Goal: Task Accomplishment & Management: Manage account settings

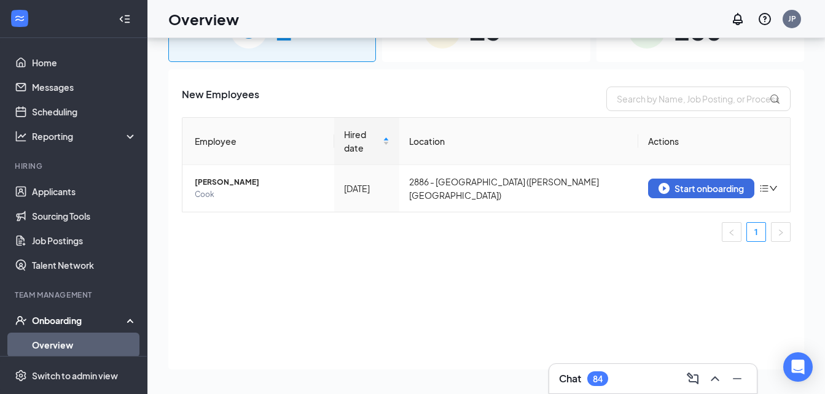
scroll to position [77, 0]
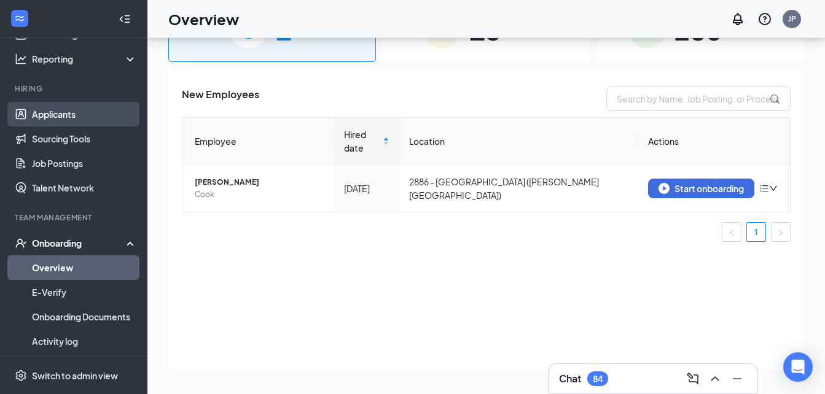
click at [71, 116] on link "Applicants" at bounding box center [84, 114] width 105 height 25
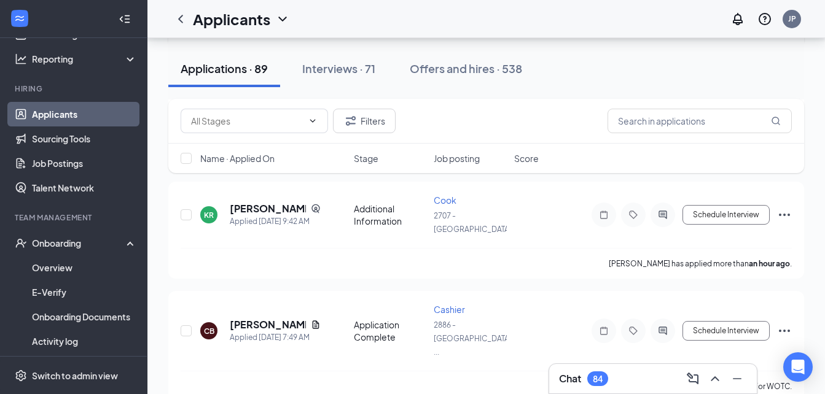
scroll to position [606, 0]
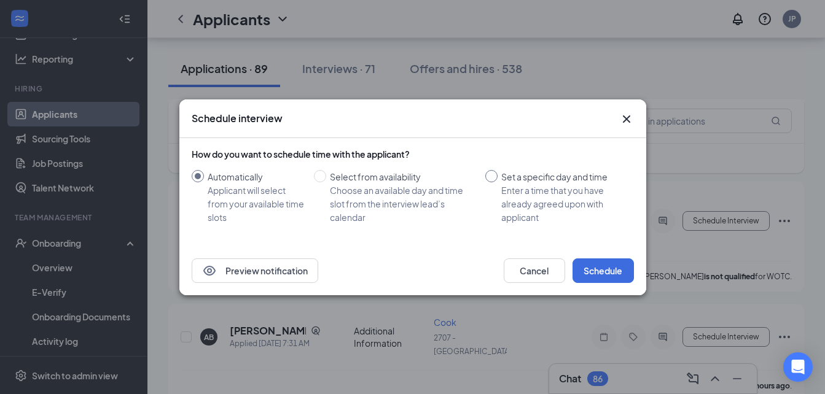
click at [490, 174] on input "Set a specific day and time Enter a time that you have already agreed upon with…" at bounding box center [491, 176] width 12 height 12
radio input "true"
radio input "false"
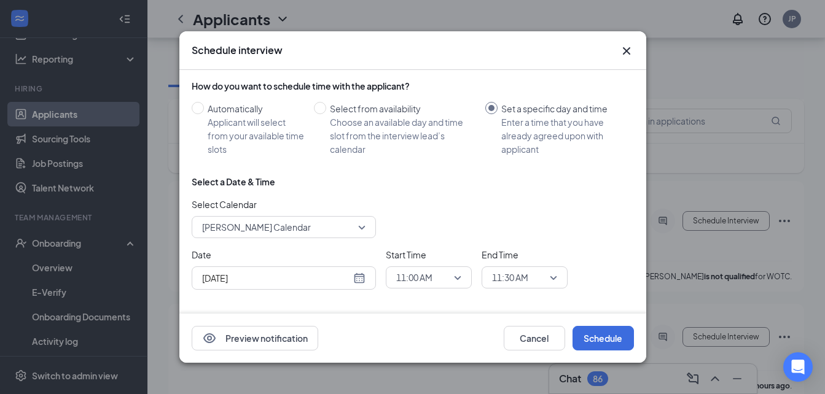
click at [358, 277] on div "[DATE]" at bounding box center [283, 278] width 163 height 14
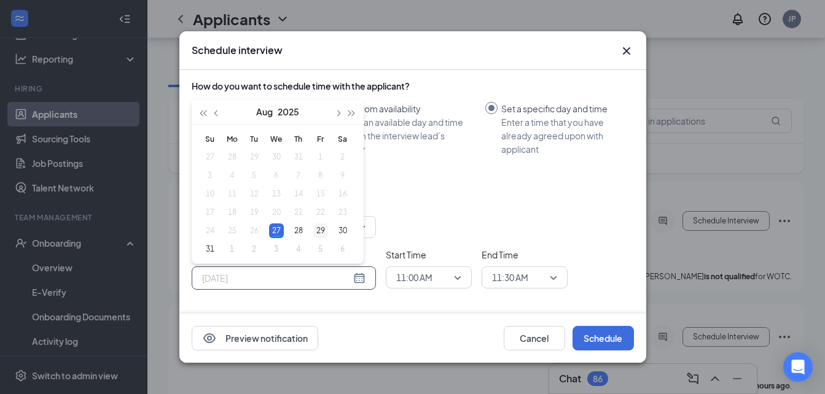
type input "[DATE]"
click at [328, 228] on td "29" at bounding box center [321, 231] width 22 height 18
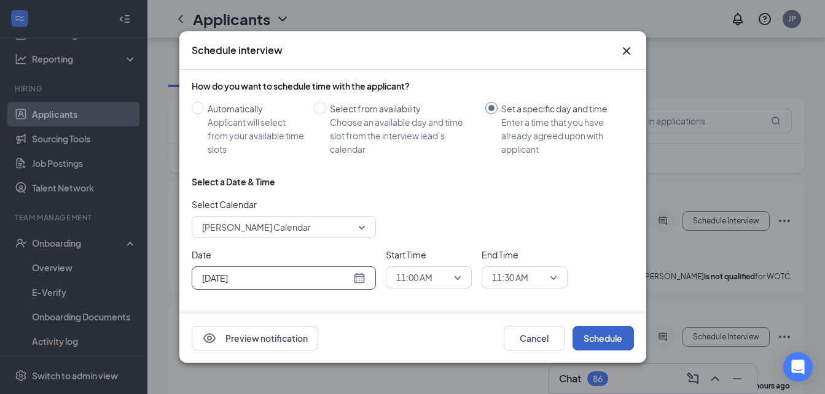
click at [586, 332] on button "Schedule" at bounding box center [602, 338] width 61 height 25
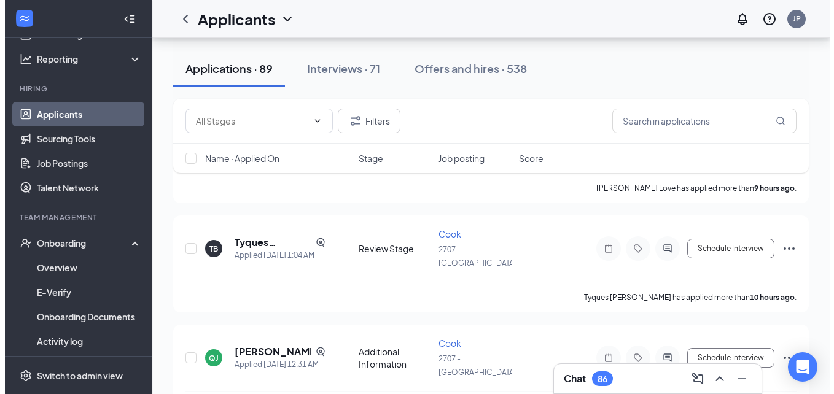
scroll to position [1023, 0]
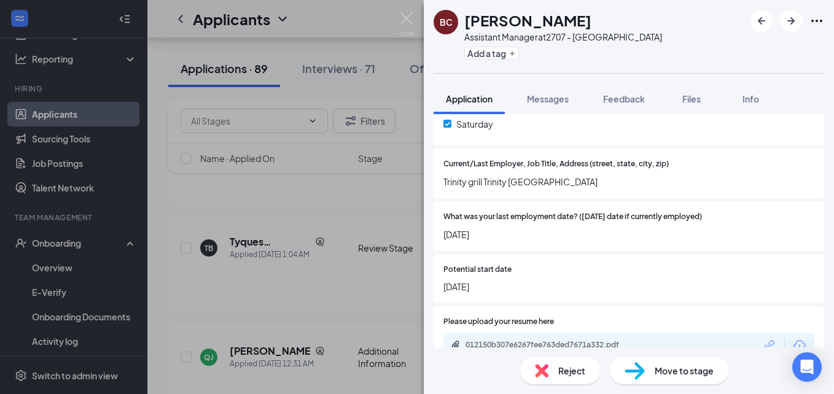
scroll to position [763, 0]
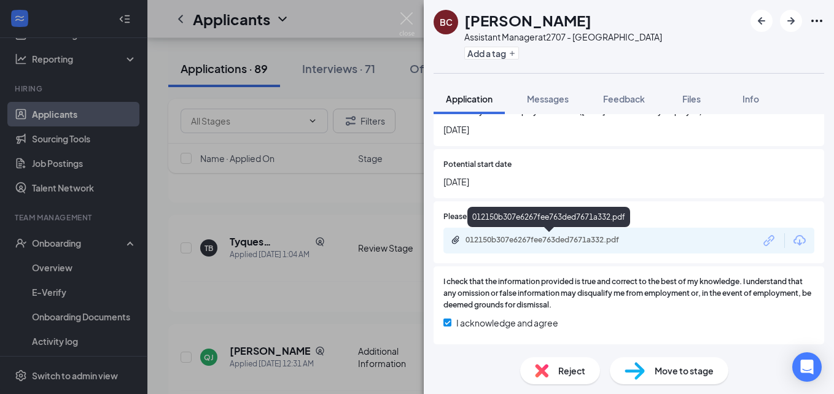
click at [575, 242] on div "012150b307e6267fee763ded7671a332.pdf" at bounding box center [552, 240] width 172 height 10
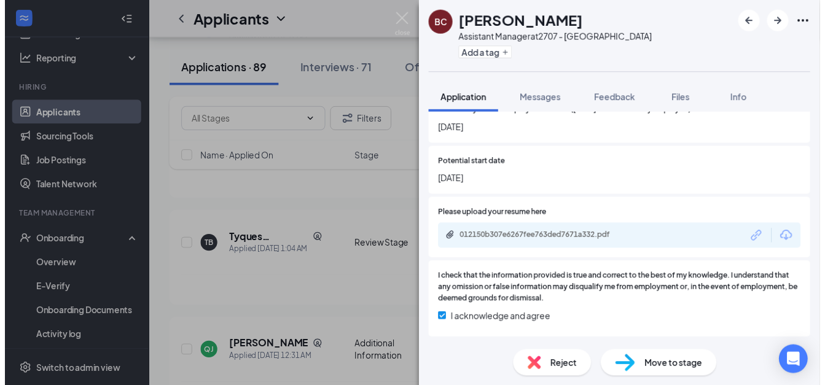
scroll to position [758, 0]
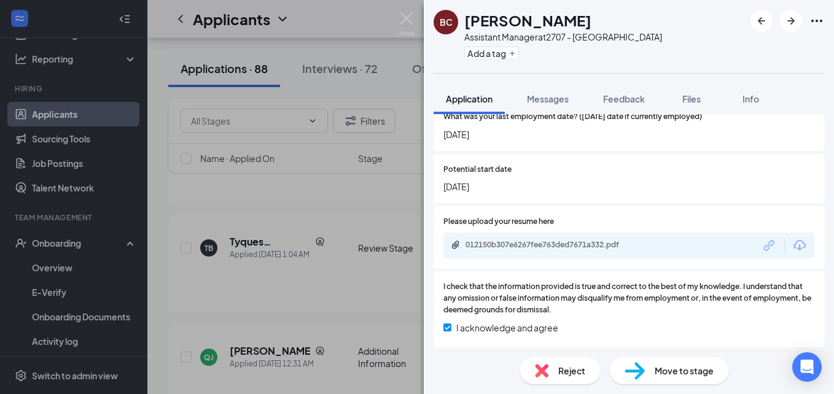
click at [330, 193] on div "BC [PERSON_NAME] Assistant Manager at 2707 - Thomasville Add a tag Application …" at bounding box center [417, 197] width 834 height 394
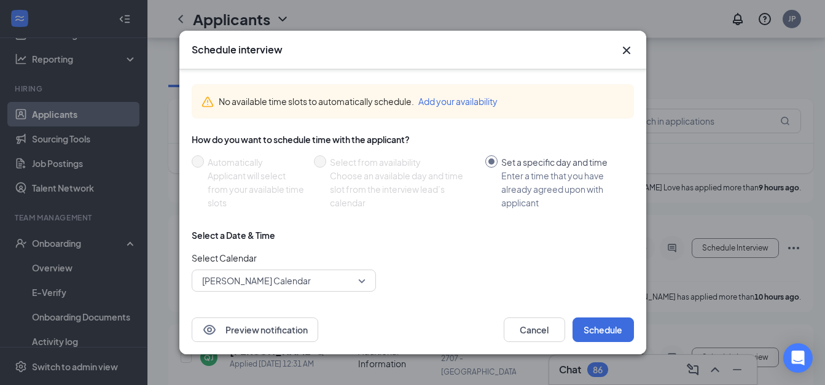
scroll to position [63, 0]
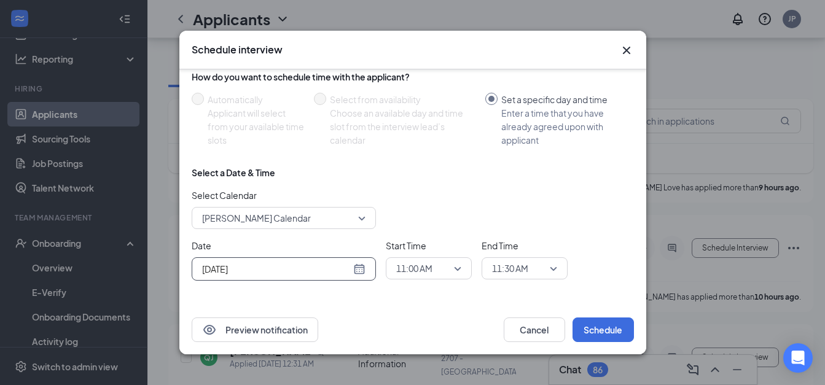
click at [355, 262] on div "[DATE]" at bounding box center [283, 269] width 163 height 14
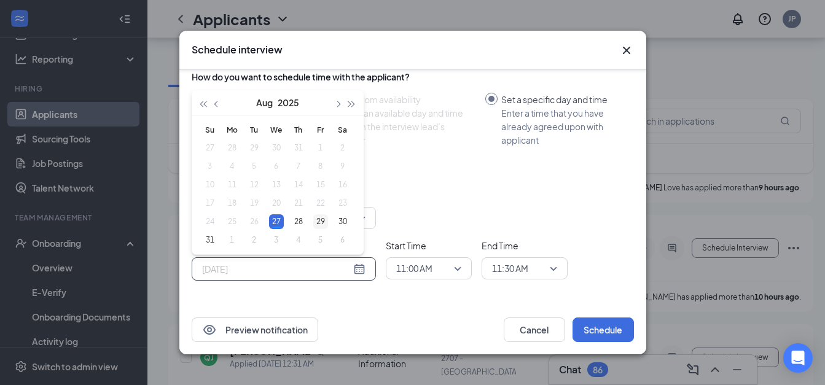
type input "[DATE]"
click at [317, 214] on div "29" at bounding box center [320, 221] width 15 height 15
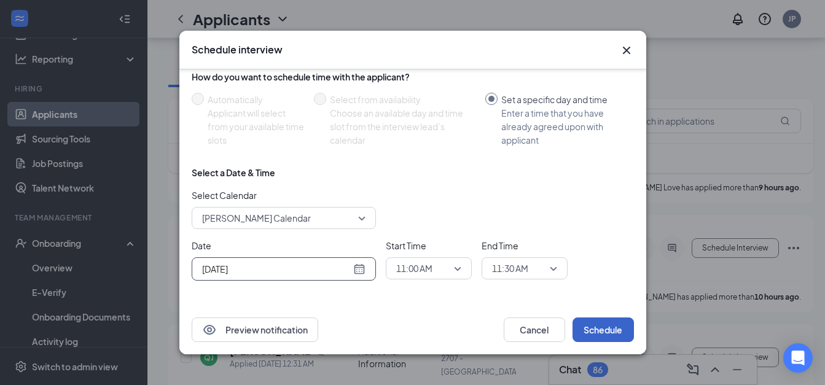
click at [609, 329] on button "Schedule" at bounding box center [602, 330] width 61 height 25
click at [523, 262] on span "11:30 AM" at bounding box center [510, 268] width 36 height 18
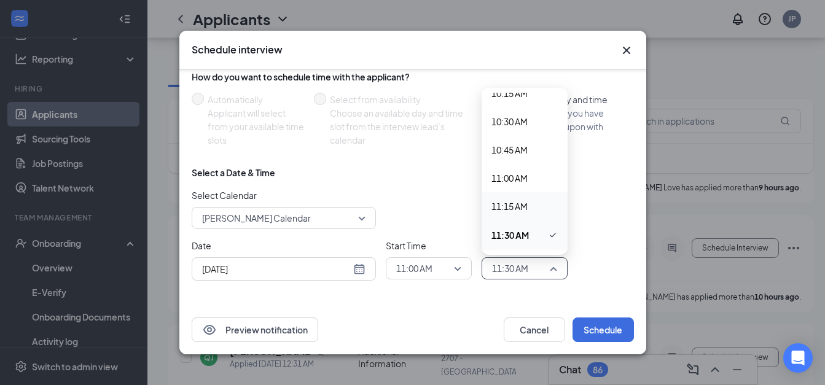
click at [523, 200] on span "11:15 AM" at bounding box center [509, 207] width 36 height 14
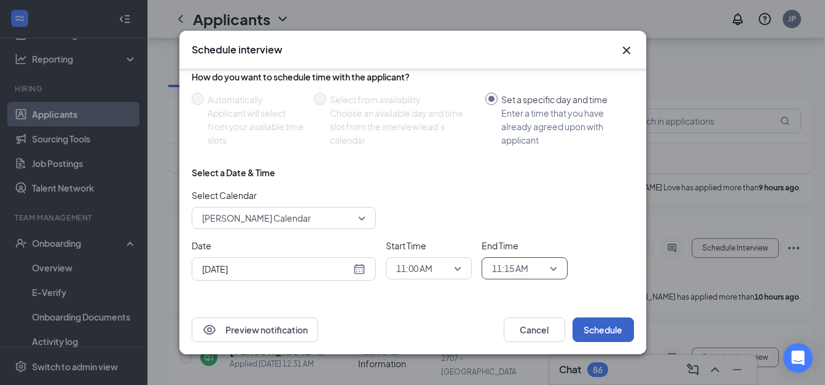
click at [598, 332] on button "Schedule" at bounding box center [602, 330] width 61 height 25
click at [439, 259] on span "11:00 AM" at bounding box center [423, 268] width 54 height 18
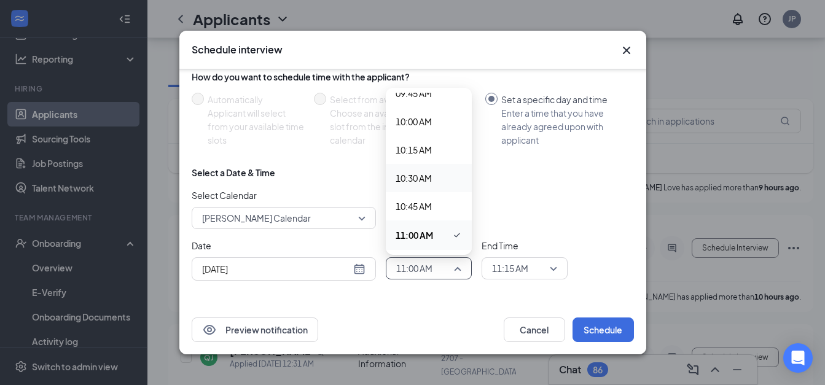
click at [423, 184] on div "10:30 AM" at bounding box center [429, 178] width 86 height 28
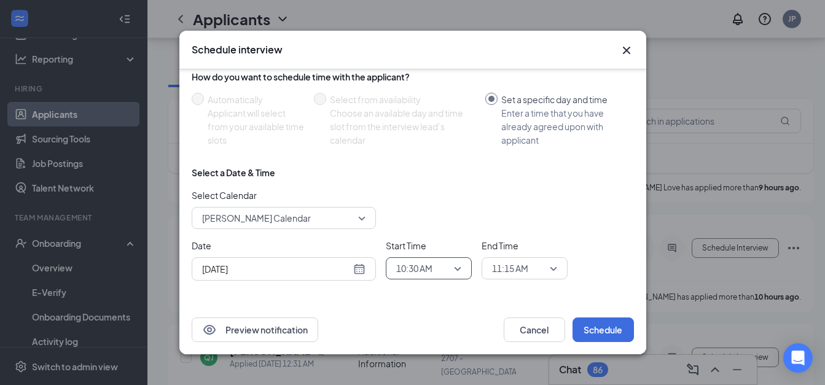
click at [525, 263] on span "11:15 AM" at bounding box center [510, 268] width 36 height 18
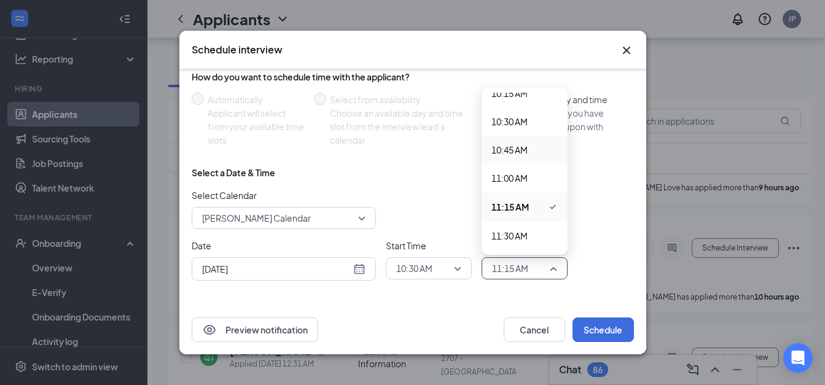
click at [518, 143] on span "10:45 AM" at bounding box center [509, 150] width 36 height 14
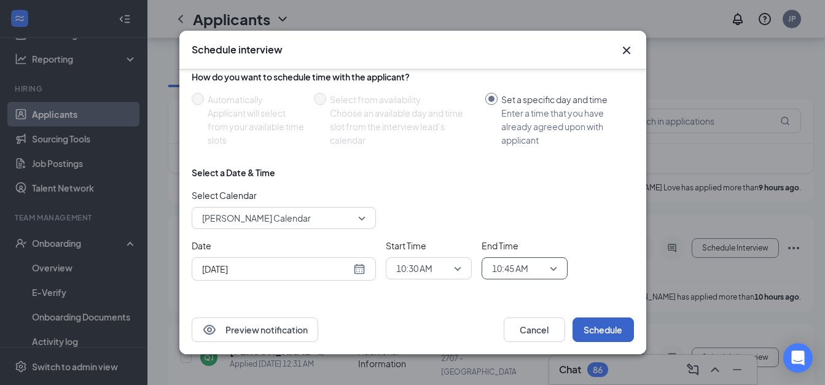
click at [592, 324] on button "Schedule" at bounding box center [602, 330] width 61 height 25
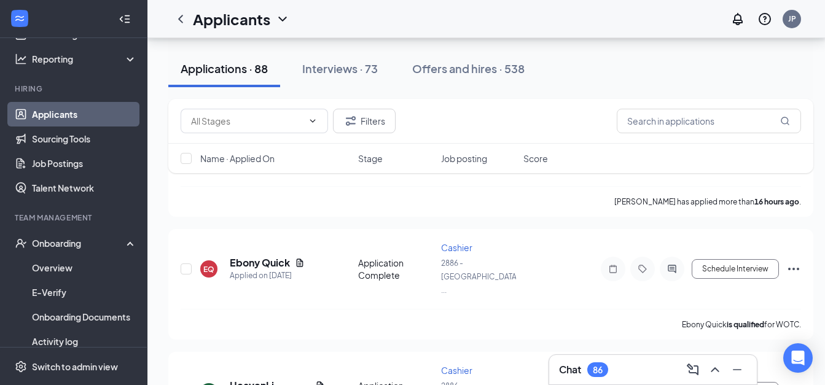
scroll to position [1351, 0]
click at [654, 368] on div "Chat 86" at bounding box center [653, 370] width 188 height 20
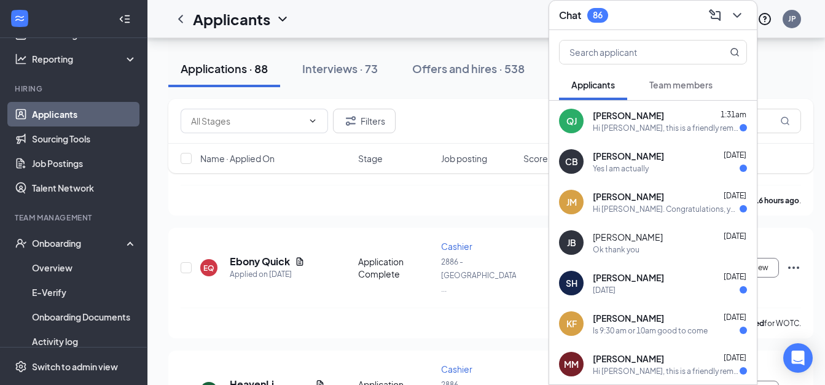
click at [696, 10] on div "Chat 86" at bounding box center [653, 15] width 188 height 19
